Goal: Information Seeking & Learning: Learn about a topic

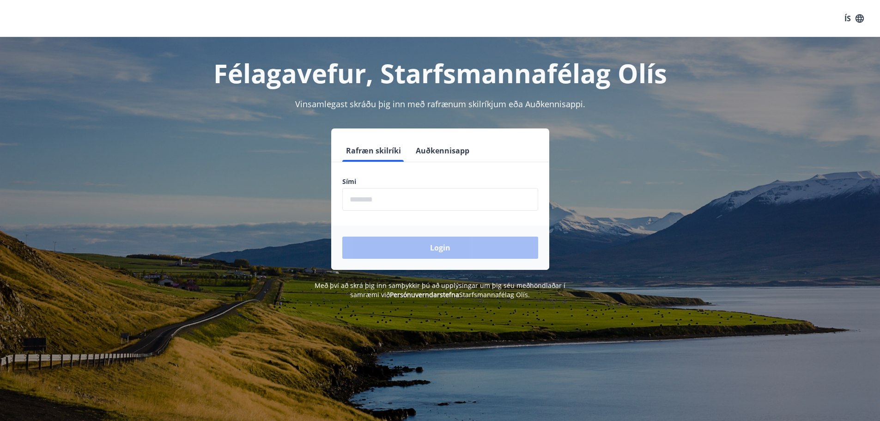
click at [372, 193] on input "phone" at bounding box center [440, 199] width 196 height 23
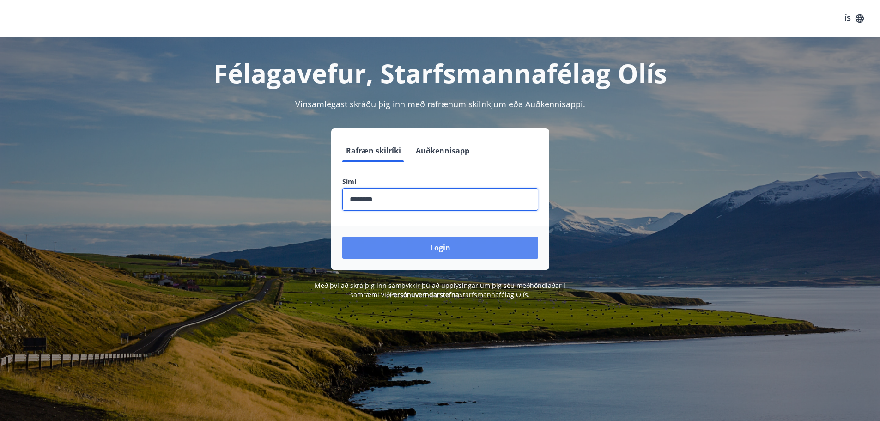
type input "********"
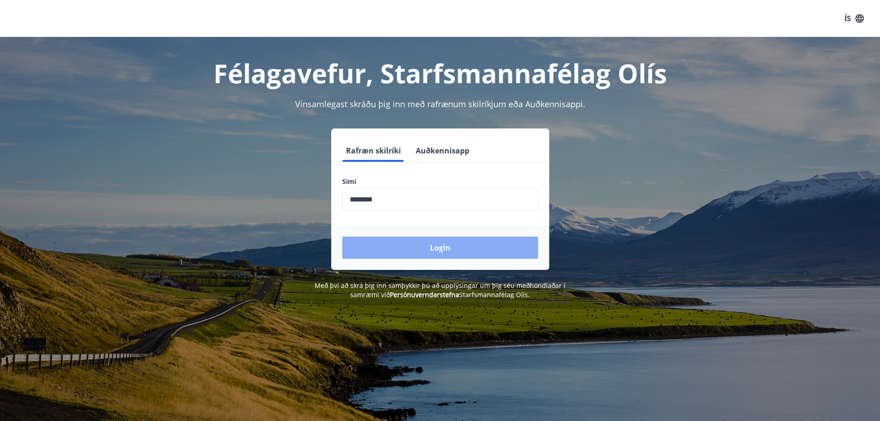
click at [454, 253] on button "Login" at bounding box center [440, 248] width 196 height 22
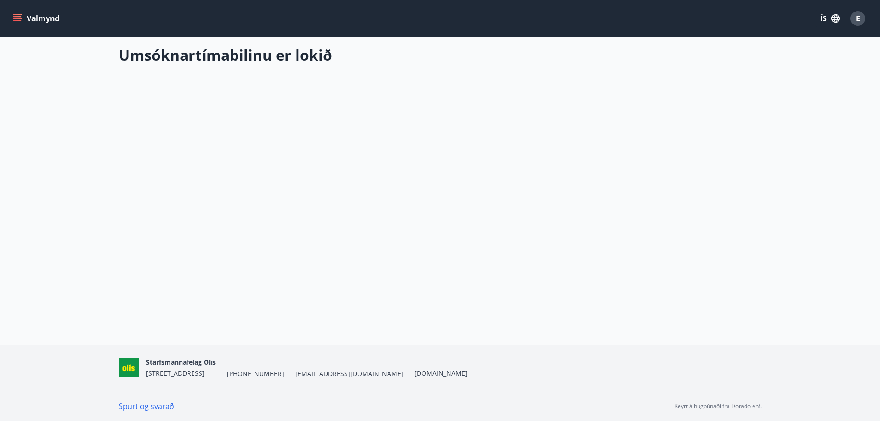
click at [20, 23] on icon "menu" at bounding box center [17, 18] width 9 height 9
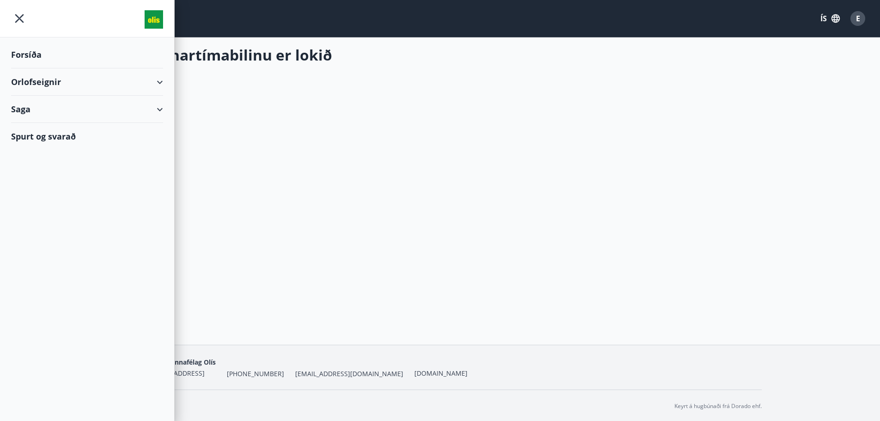
click at [62, 136] on div "Spurt og svarað" at bounding box center [87, 136] width 152 height 27
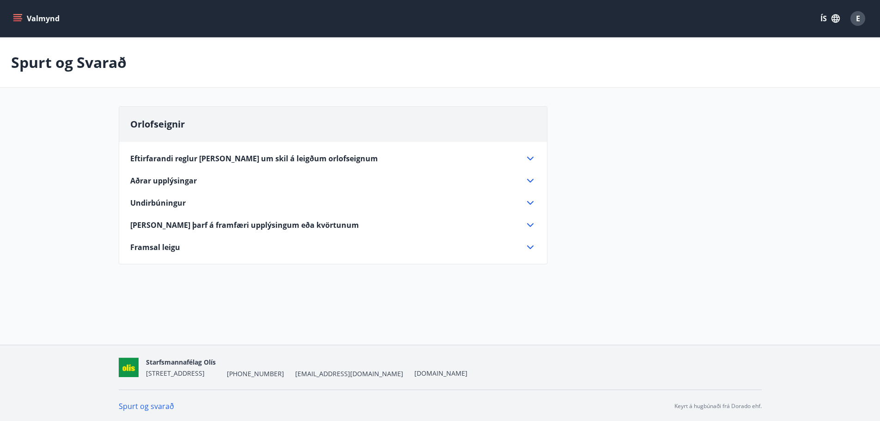
click at [528, 247] on icon at bounding box center [530, 247] width 6 height 4
click at [528, 250] on icon at bounding box center [530, 247] width 11 height 11
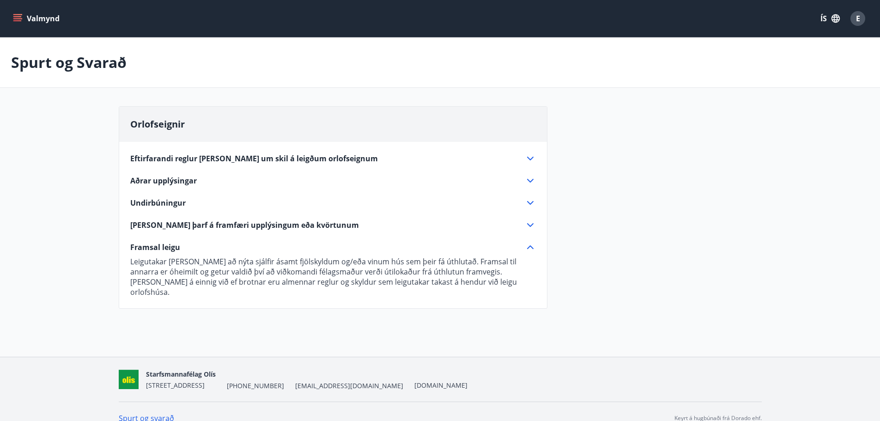
click at [529, 178] on icon at bounding box center [530, 180] width 11 height 11
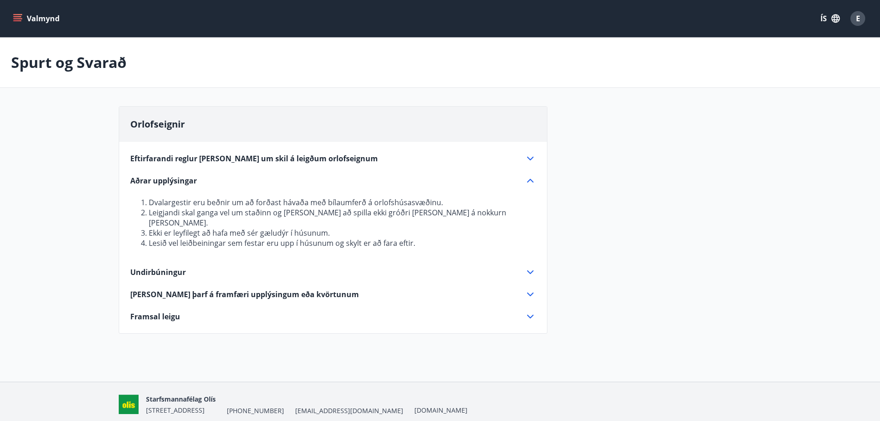
click at [532, 160] on icon at bounding box center [530, 158] width 11 height 11
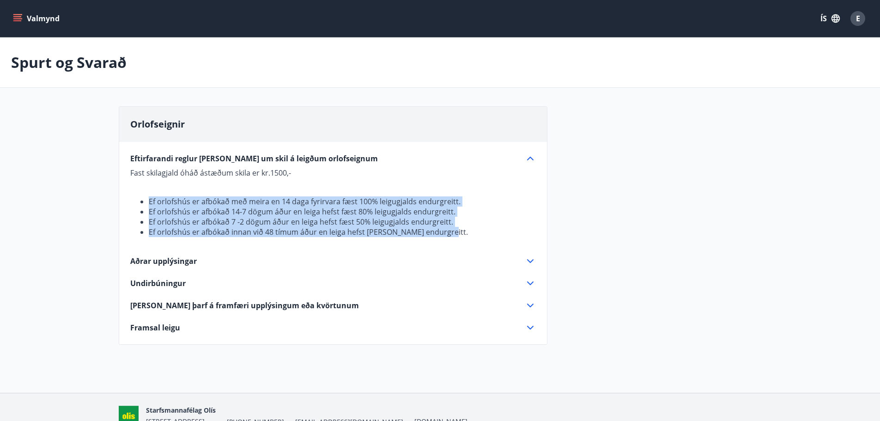
drag, startPoint x: 145, startPoint y: 204, endPoint x: 486, endPoint y: 241, distance: 342.5
click at [486, 241] on div "Fast skilagjald óháð ástæðum skila er kr.1500,- Ef orlofshús er afbókað með mei…" at bounding box center [333, 204] width 406 height 80
copy ul "Ef orlofshús er afbókað með meira en 14 daga fyrirvara fæst 100% leigugjalds en…"
